Goal: Navigation & Orientation: Find specific page/section

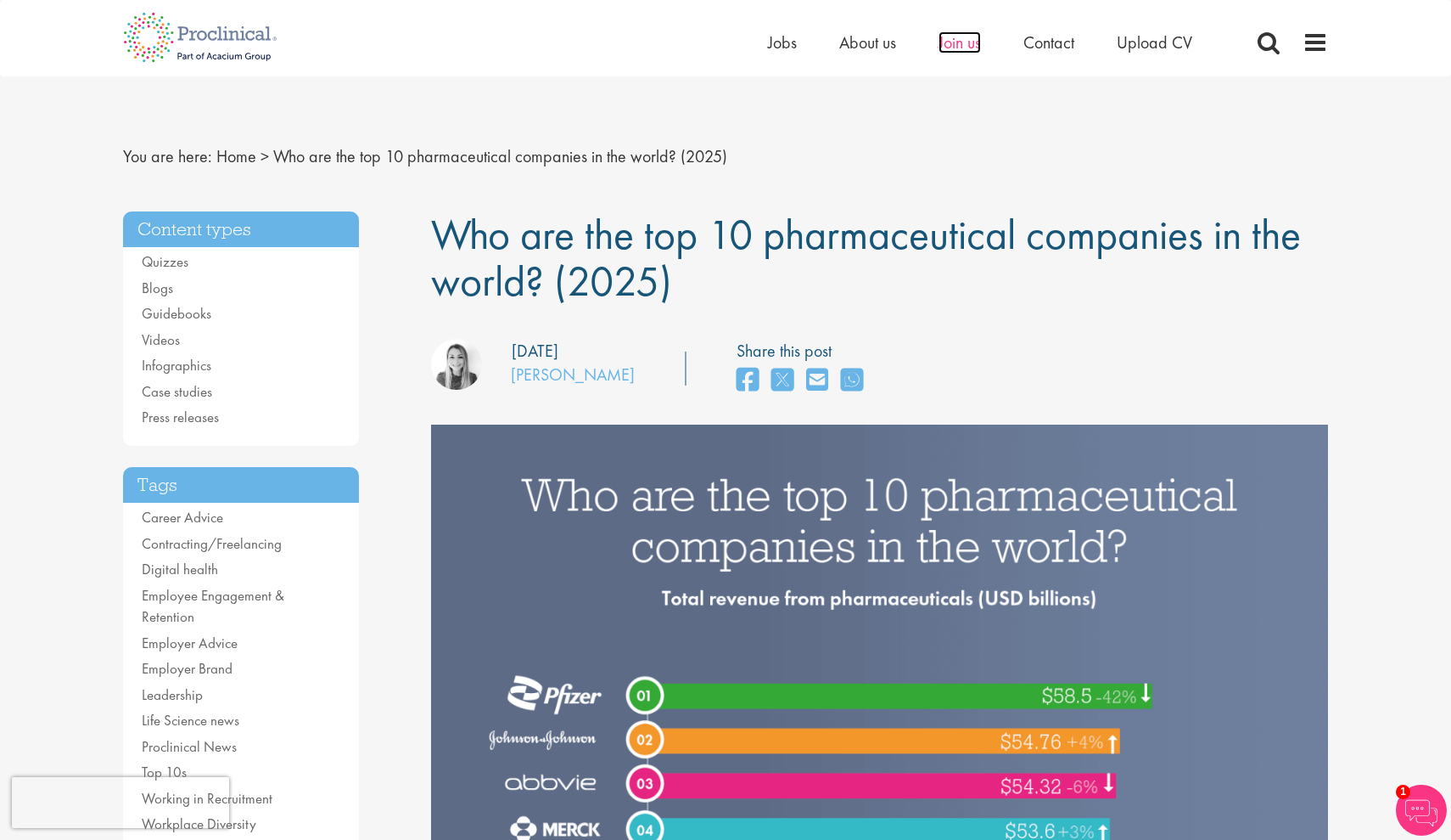
click at [974, 42] on span "Join us" at bounding box center [959, 43] width 43 height 22
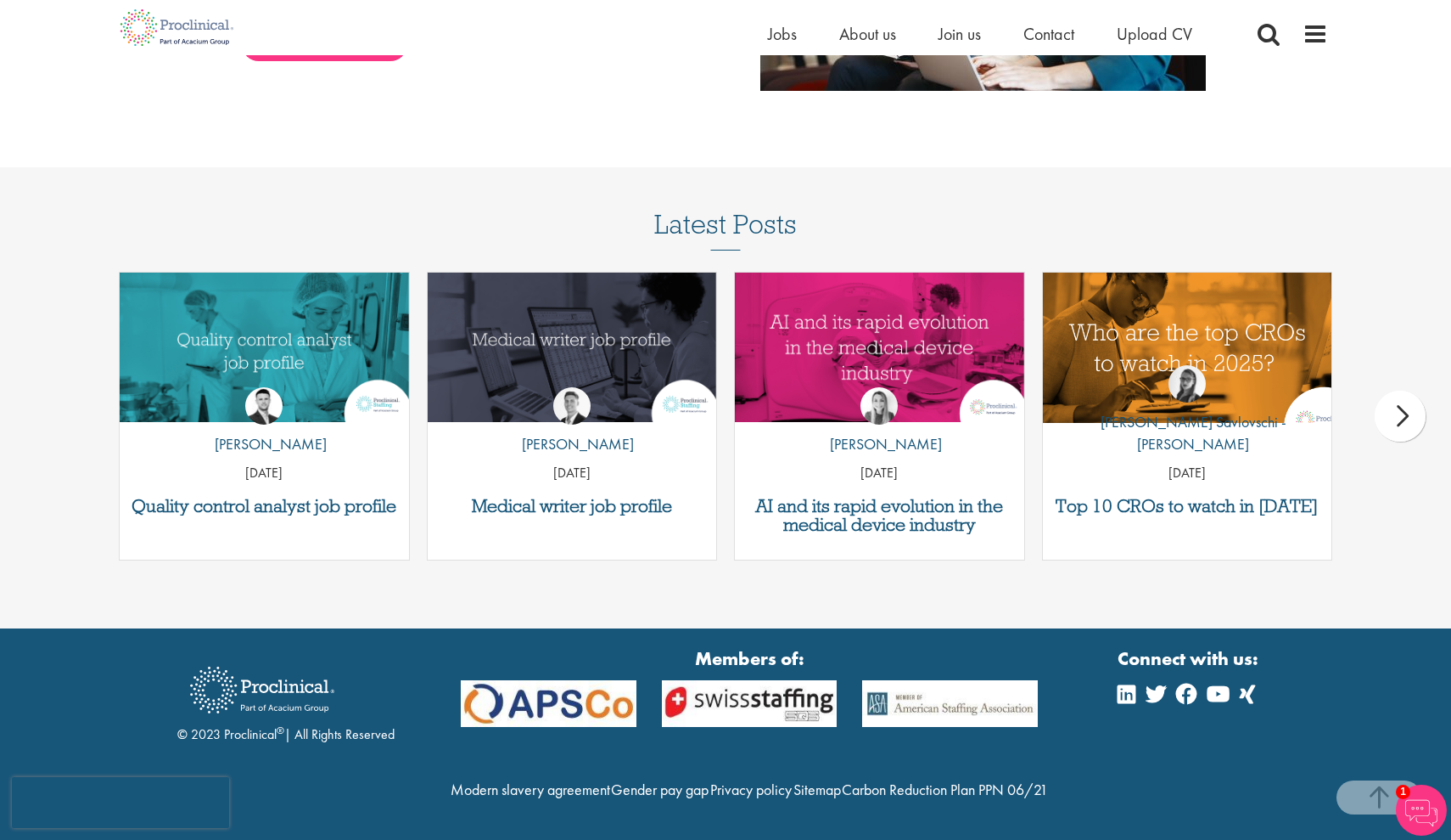
scroll to position [2083, 0]
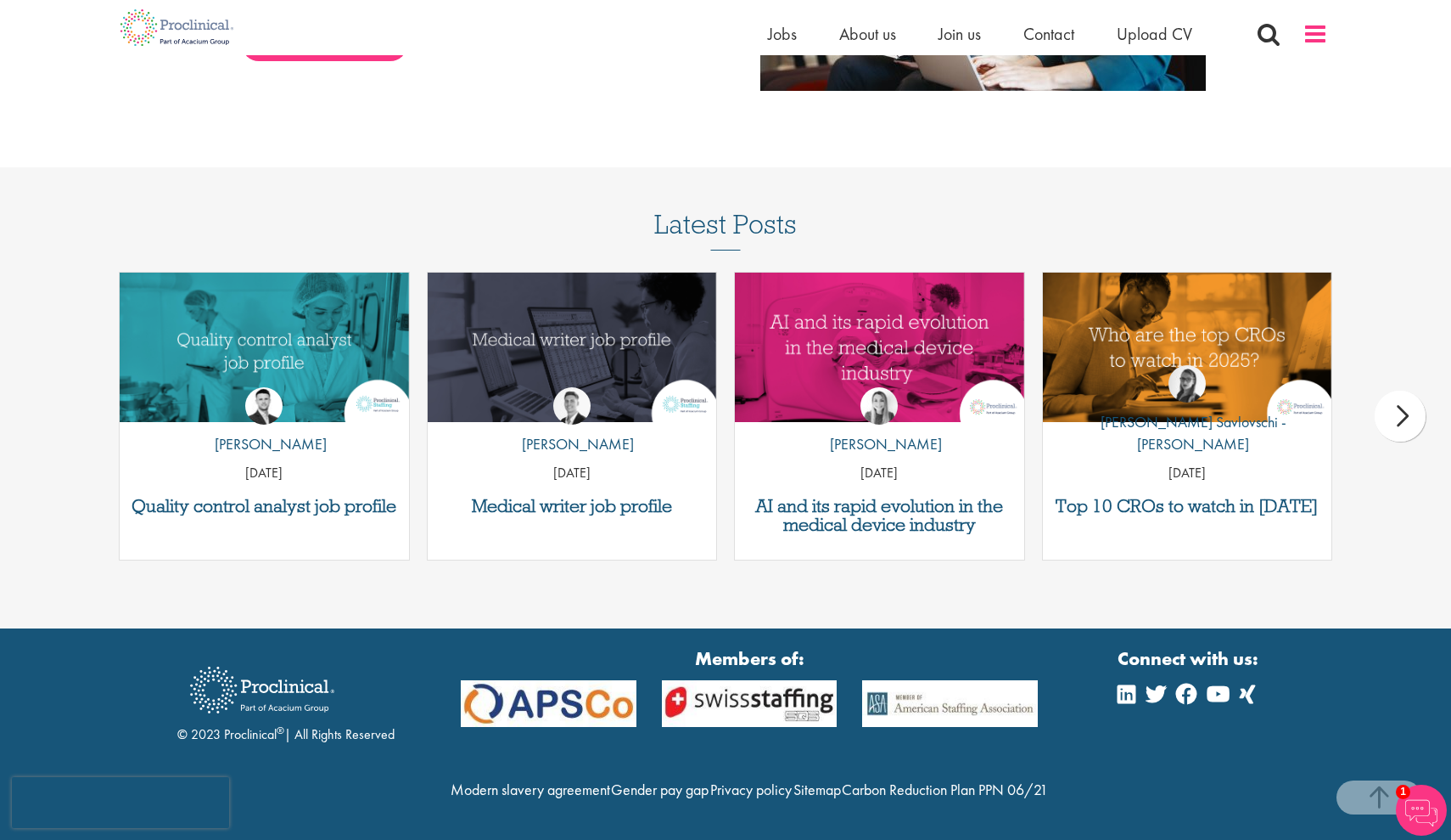
click at [1323, 25] on span at bounding box center [1316, 34] width 26 height 26
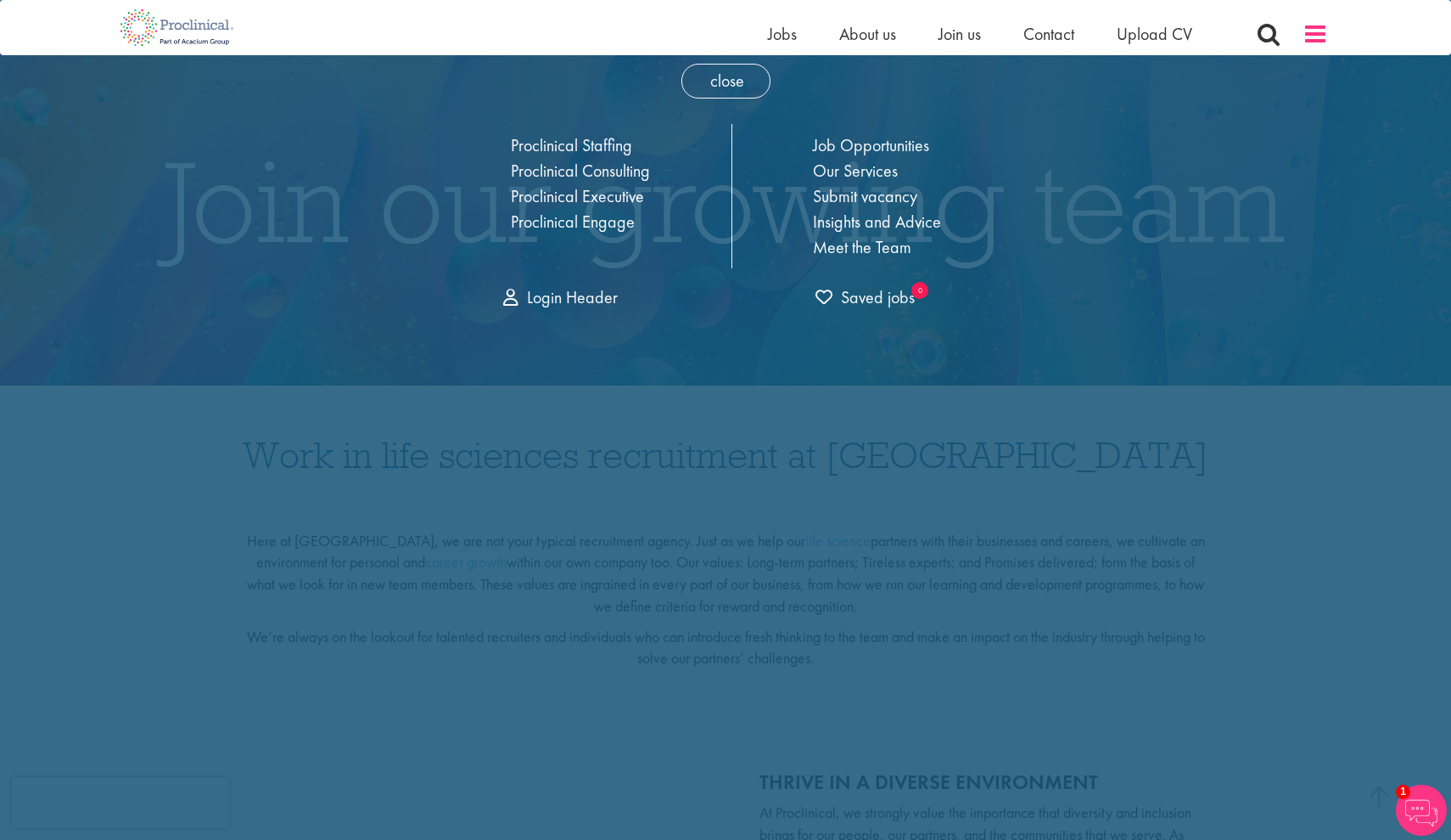
scroll to position [0, 0]
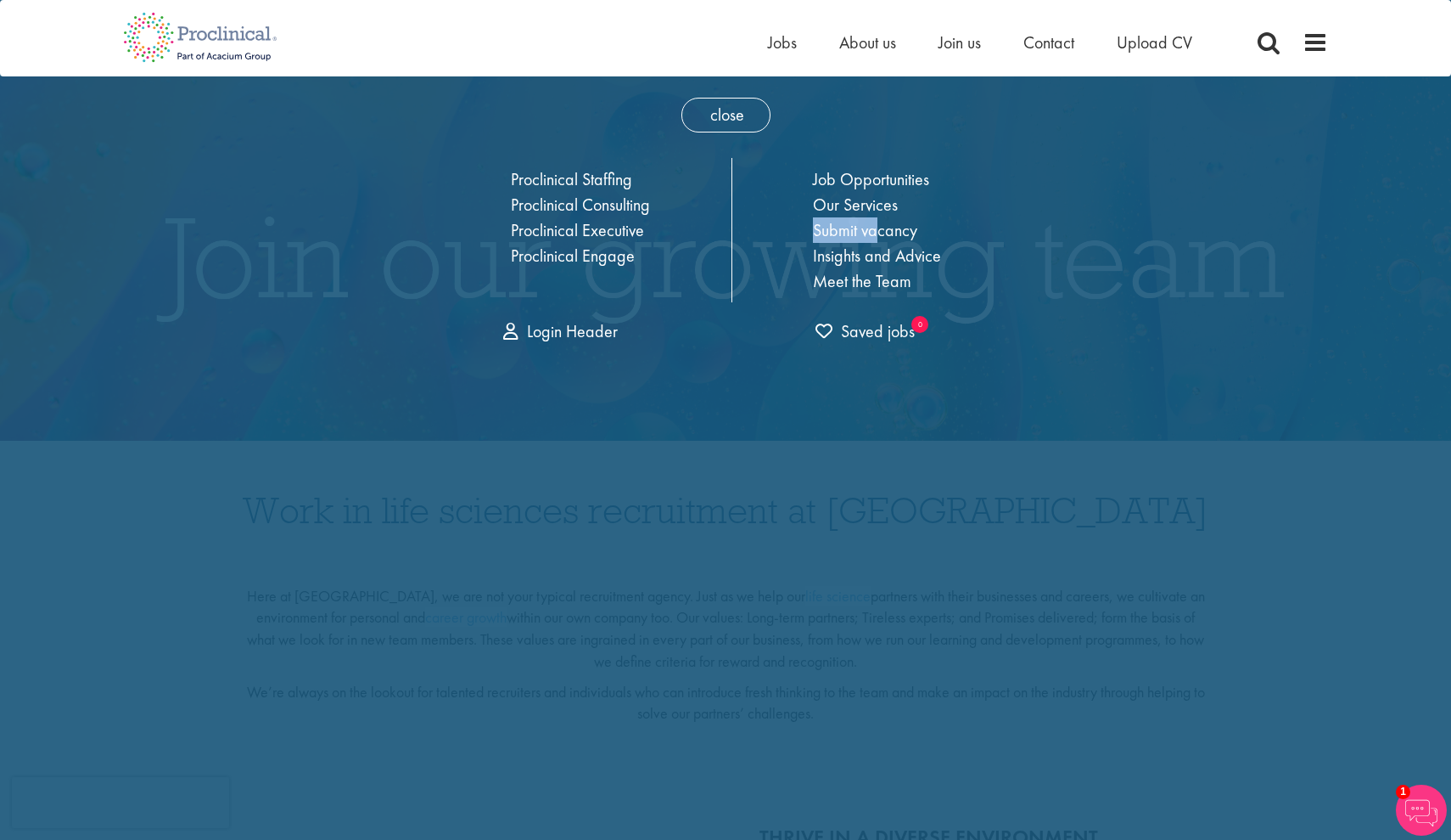
click at [880, 216] on ul "Job Opportunities Our Services Submit vacancy Insights and Advice Meet the Team" at bounding box center [877, 230] width 170 height 127
click at [875, 207] on link "Our Services" at bounding box center [855, 204] width 85 height 22
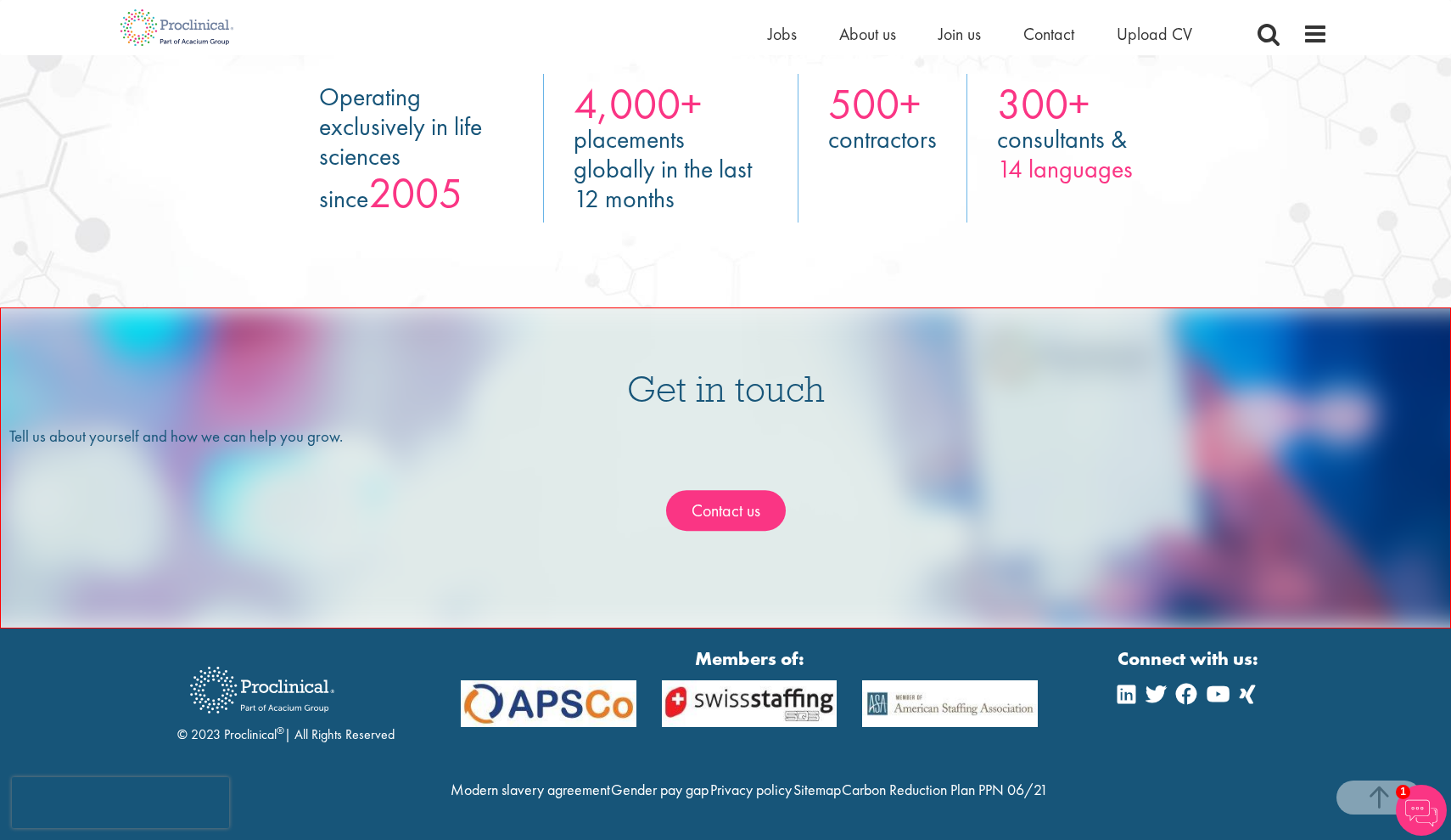
scroll to position [3096, 0]
